Goal: Information Seeking & Learning: Learn about a topic

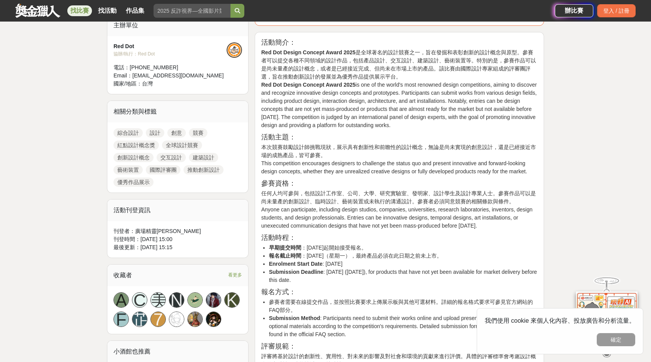
scroll to position [269, 0]
drag, startPoint x: 306, startPoint y: 257, endPoint x: 368, endPoint y: 253, distance: 61.7
click at [368, 253] on li "報名截止時間 ：[DATE]（星期一），最終產品必須在此日期之前未上市。" at bounding box center [403, 256] width 269 height 8
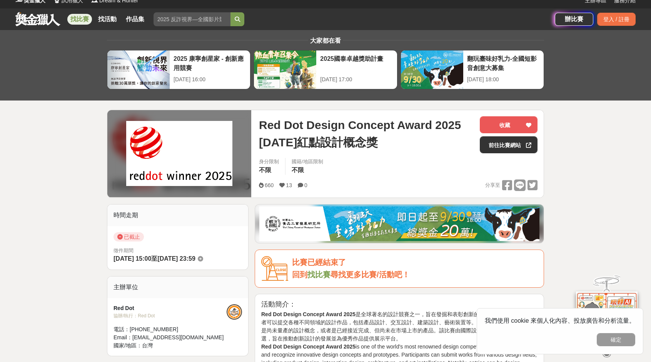
scroll to position [0, 0]
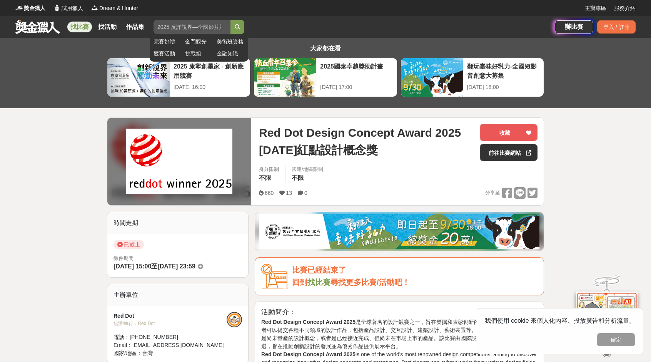
click at [196, 25] on input "search" at bounding box center [192, 27] width 77 height 14
click at [199, 26] on input "search" at bounding box center [192, 27] width 77 height 14
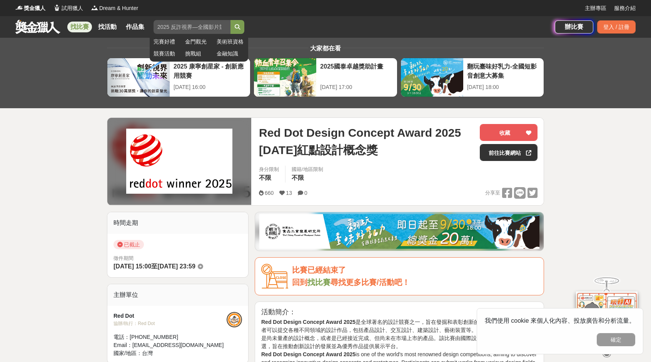
click at [199, 26] on input "search" at bounding box center [192, 27] width 77 height 14
click at [177, 27] on input "search" at bounding box center [192, 27] width 77 height 14
type input "紅點"
click at [231, 20] on button "submit" at bounding box center [238, 27] width 14 height 14
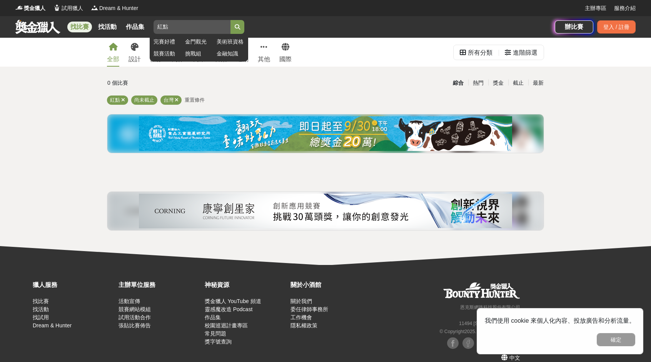
click at [241, 28] on button "submit" at bounding box center [238, 27] width 14 height 14
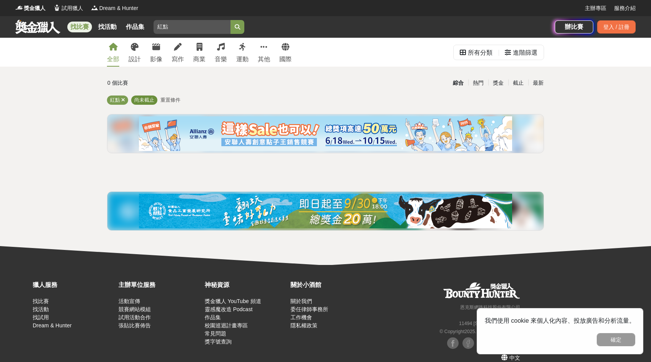
click at [150, 100] on span "尚未截止" at bounding box center [144, 100] width 20 height 6
click at [150, 99] on span "尚未截止" at bounding box center [144, 100] width 20 height 6
click at [179, 97] on span "重置條件" at bounding box center [170, 100] width 20 height 6
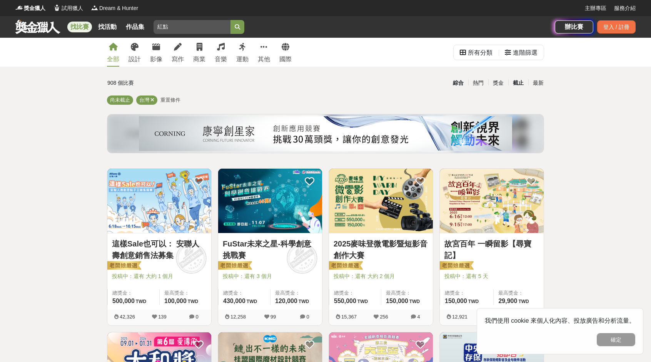
click at [520, 82] on div "截止" at bounding box center [518, 82] width 20 height 13
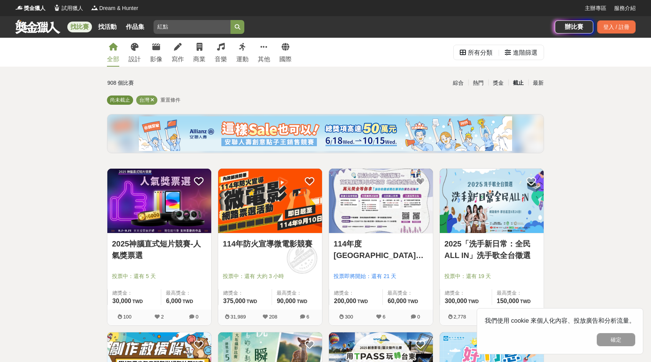
click at [127, 102] on span "尚未截止" at bounding box center [120, 100] width 20 height 6
click at [521, 84] on div "截止" at bounding box center [518, 82] width 20 height 13
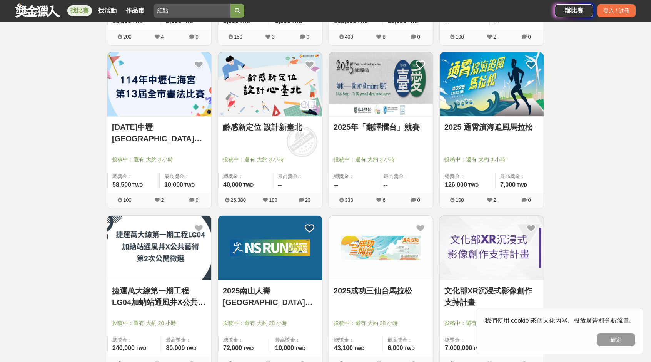
scroll to position [769, 0]
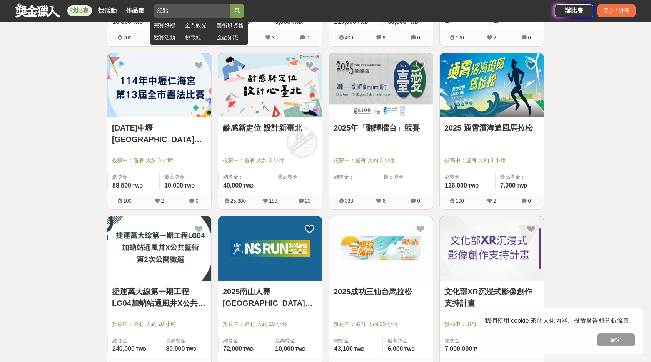
click at [180, 11] on input "紅點" at bounding box center [192, 11] width 77 height 14
click at [237, 10] on icon "submit" at bounding box center [237, 10] width 5 height 5
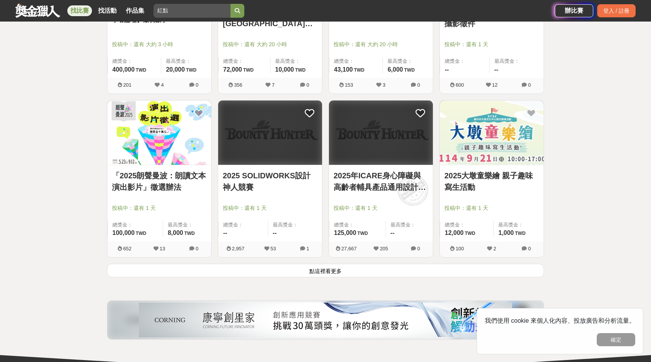
scroll to position [885, 0]
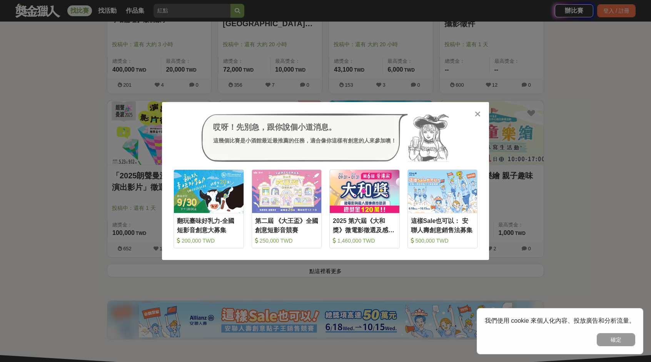
click at [472, 111] on div "哎呀！先別急，跟你說個小道消息。 這幾個比賽是小酒館最近最推薦的任務，適合像你這樣有創意的人來參加噢！ 收藏 翻玩臺味好乳力-全國短影音創意大募集 200,0…" at bounding box center [325, 181] width 327 height 158
click at [475, 112] on icon at bounding box center [478, 114] width 6 height 8
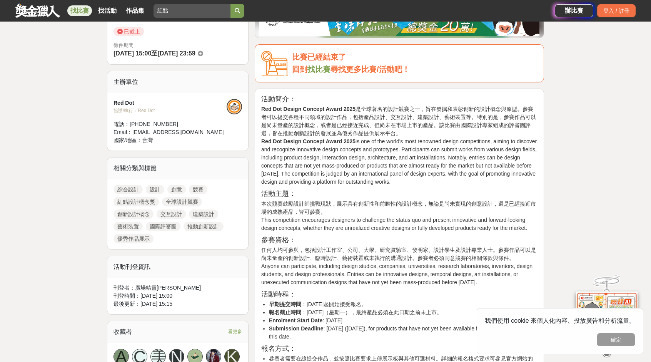
scroll to position [212, 0]
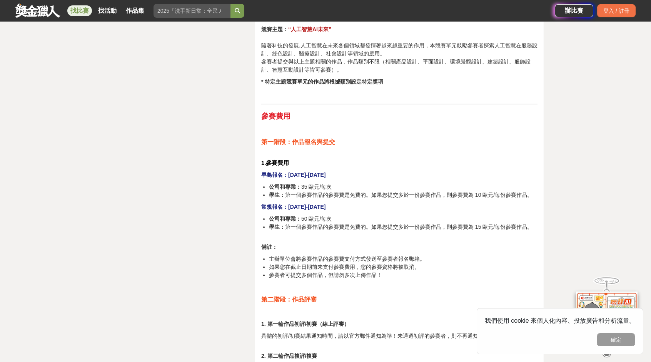
scroll to position [4344, 0]
